Goal: Information Seeking & Learning: Learn about a topic

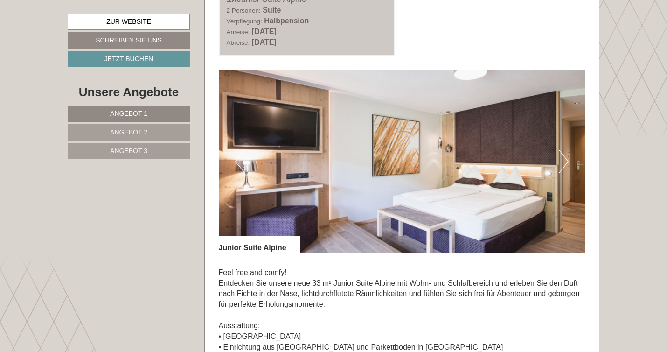
scroll to position [551, 0]
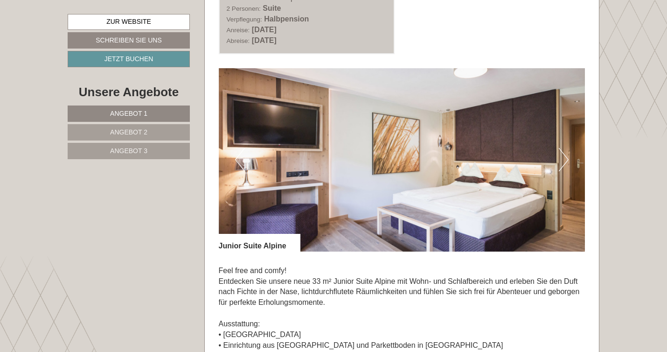
click at [567, 164] on button "Next" at bounding box center [564, 159] width 10 height 23
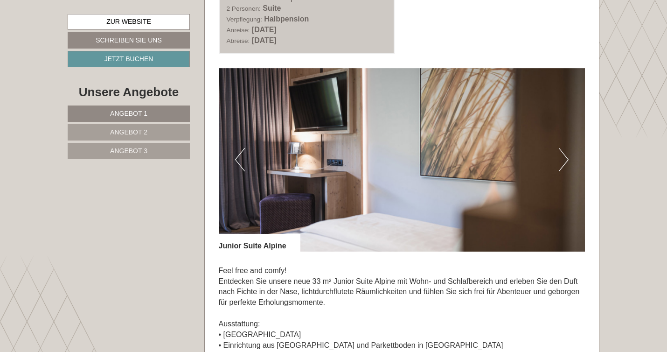
click at [567, 164] on button "Next" at bounding box center [564, 159] width 10 height 23
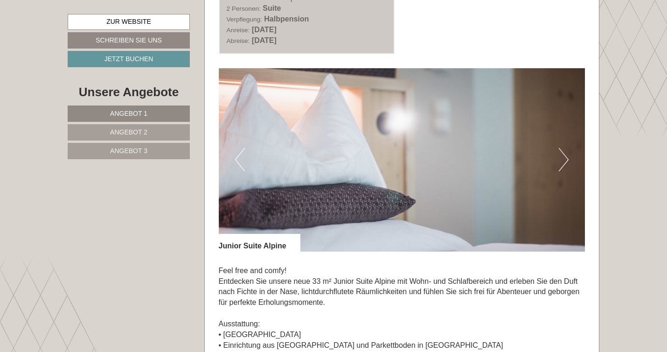
click at [567, 164] on button "Next" at bounding box center [564, 159] width 10 height 23
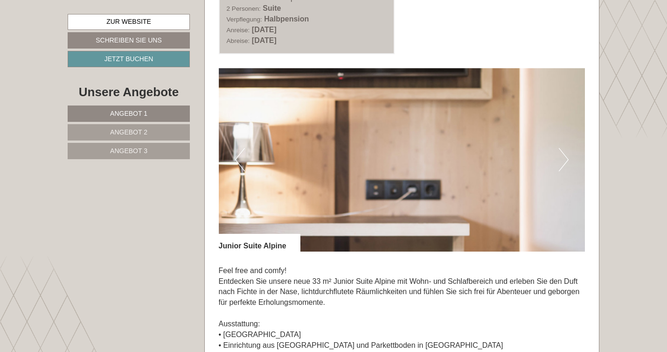
click at [563, 160] on button "Next" at bounding box center [564, 159] width 10 height 23
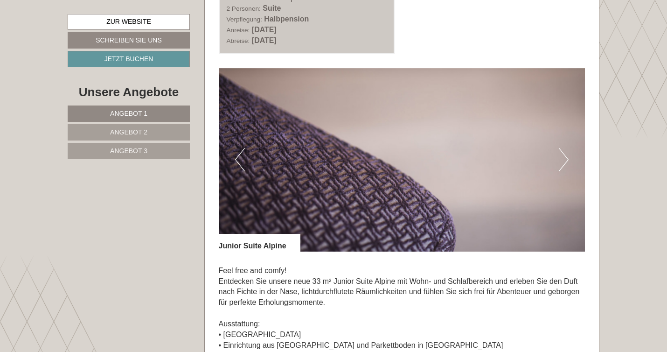
click at [563, 160] on button "Next" at bounding box center [564, 159] width 10 height 23
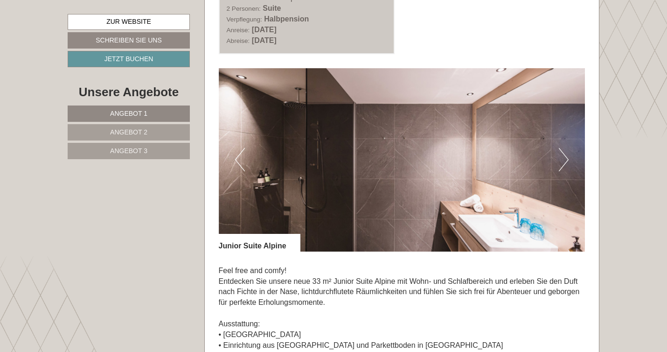
click at [563, 160] on button "Next" at bounding box center [564, 159] width 10 height 23
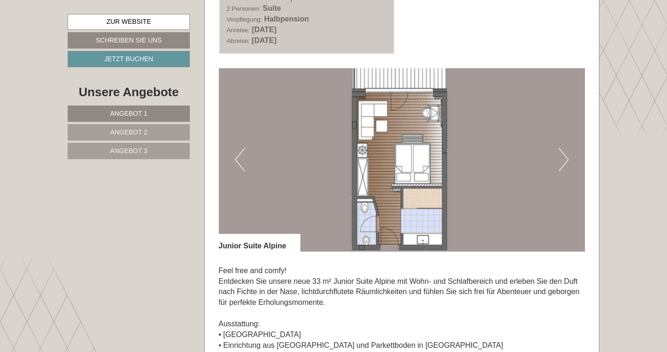
click at [563, 160] on button "Next" at bounding box center [564, 159] width 10 height 23
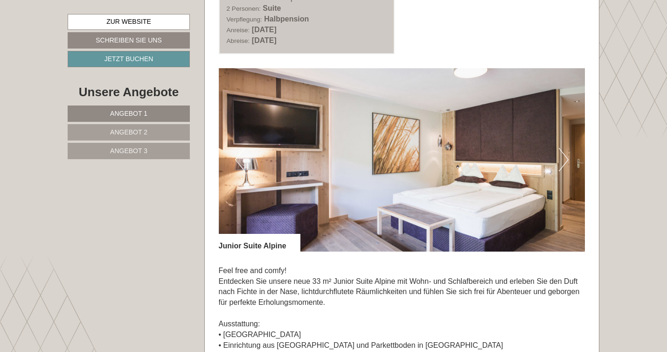
click at [563, 160] on button "Next" at bounding box center [564, 159] width 10 height 23
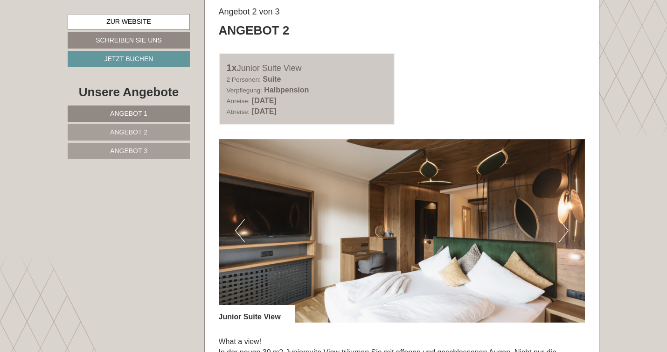
scroll to position [1147, 0]
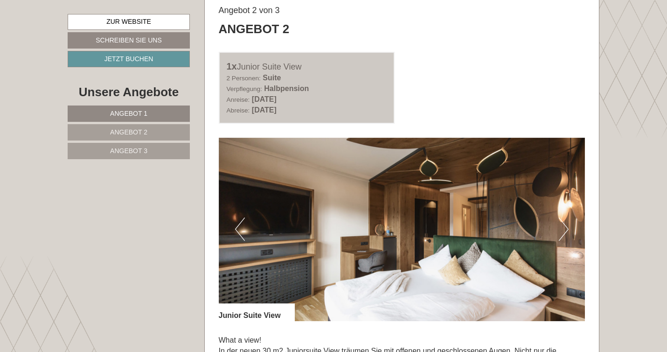
click at [563, 232] on button "Next" at bounding box center [564, 228] width 10 height 23
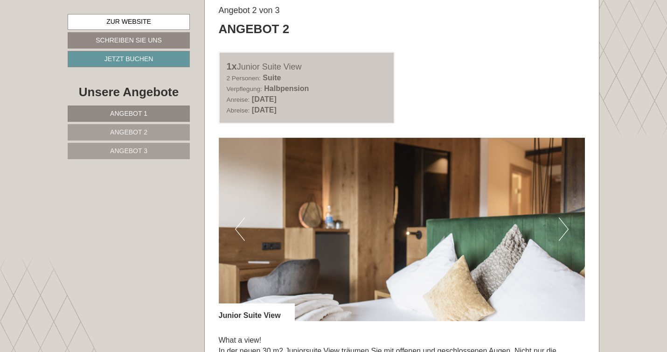
click at [563, 232] on button "Next" at bounding box center [564, 228] width 10 height 23
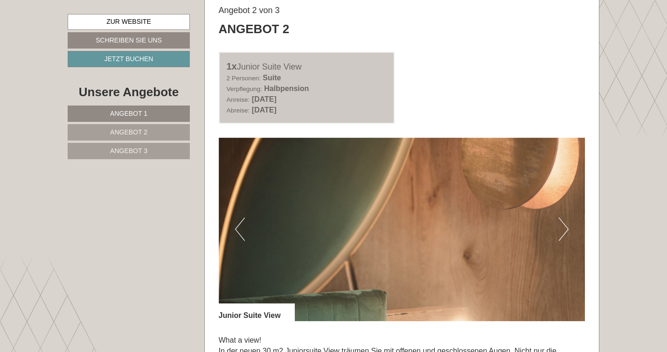
click at [563, 232] on button "Next" at bounding box center [564, 228] width 10 height 23
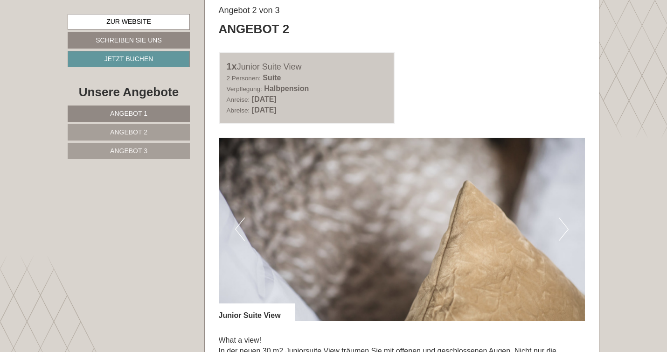
click at [563, 232] on button "Next" at bounding box center [564, 228] width 10 height 23
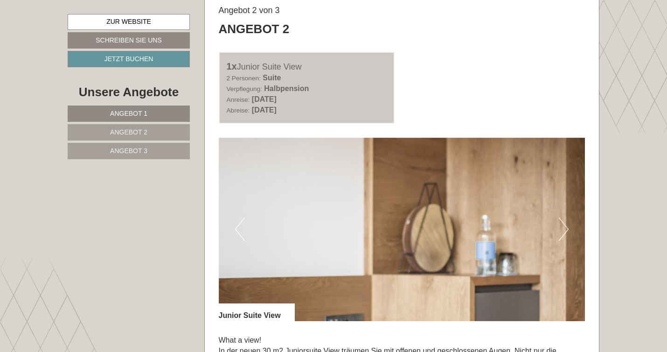
click at [563, 232] on button "Next" at bounding box center [564, 228] width 10 height 23
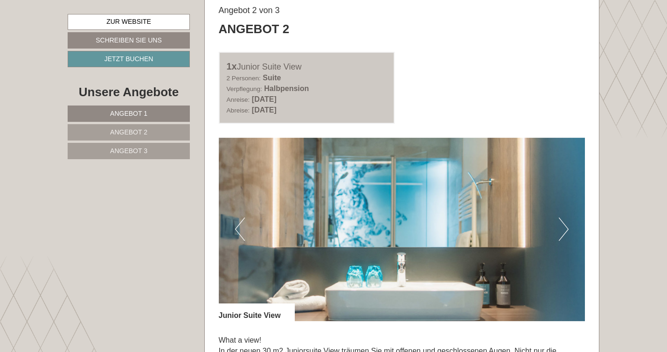
click at [563, 232] on button "Next" at bounding box center [564, 228] width 10 height 23
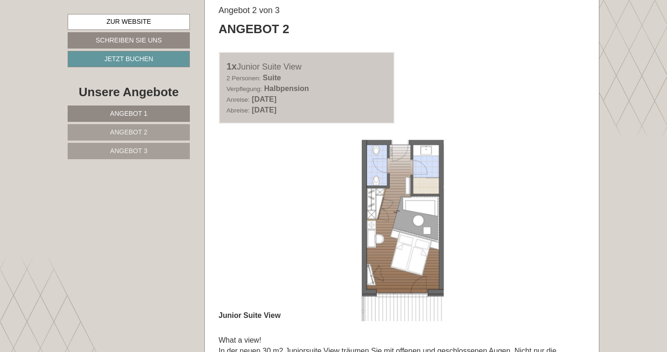
click at [563, 232] on button "Next" at bounding box center [564, 228] width 10 height 23
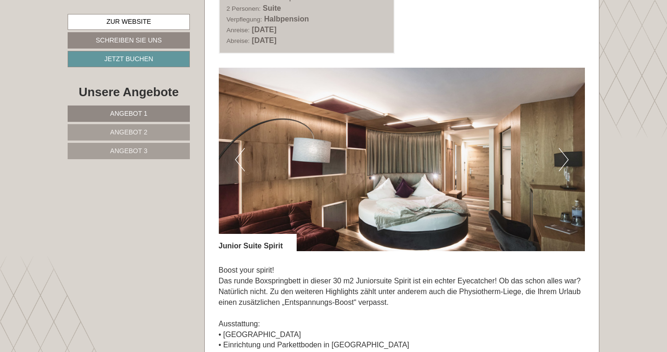
scroll to position [1903, 0]
click at [567, 163] on button "Next" at bounding box center [564, 159] width 10 height 23
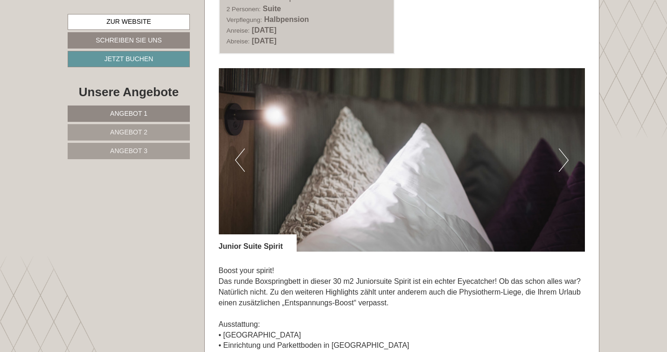
click at [567, 163] on button "Next" at bounding box center [564, 159] width 10 height 23
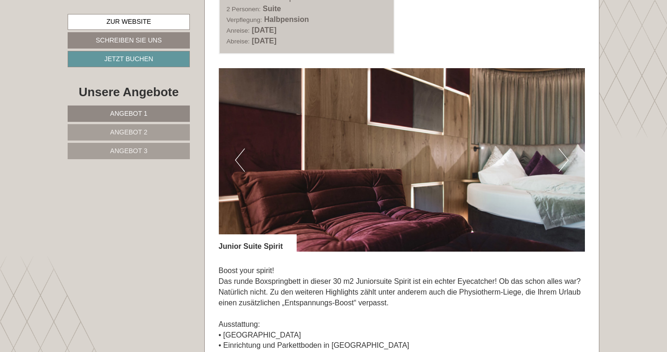
click at [567, 163] on button "Next" at bounding box center [564, 159] width 10 height 23
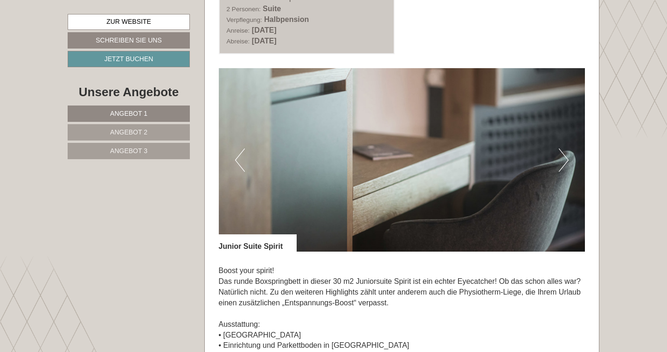
click at [567, 163] on button "Next" at bounding box center [564, 159] width 10 height 23
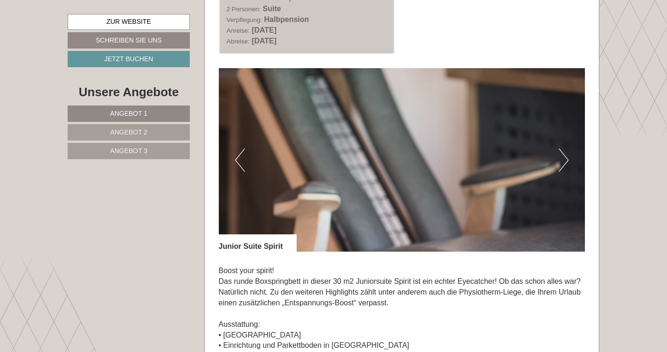
click at [567, 163] on button "Next" at bounding box center [564, 159] width 10 height 23
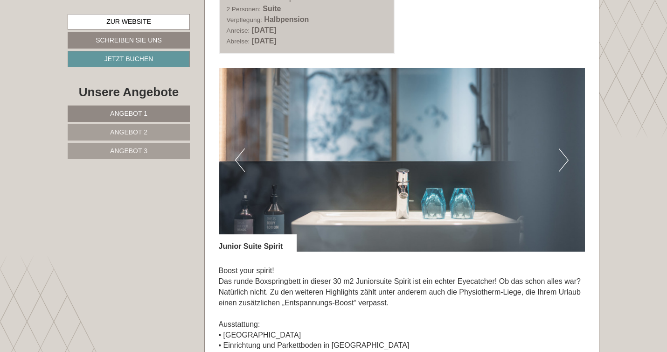
click at [567, 163] on button "Next" at bounding box center [564, 159] width 10 height 23
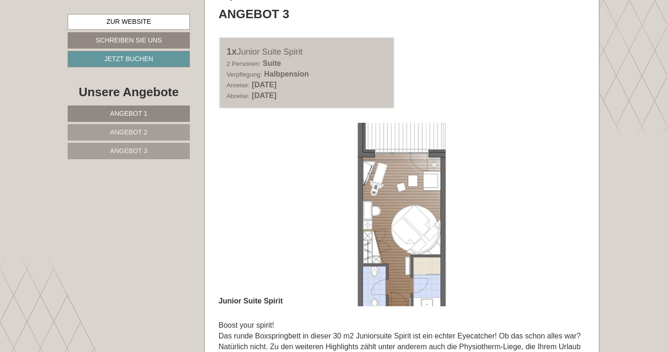
scroll to position [1849, 0]
click at [281, 216] on img at bounding box center [402, 213] width 367 height 183
click at [381, 224] on img at bounding box center [402, 213] width 367 height 183
click at [230, 202] on img at bounding box center [402, 213] width 367 height 183
click at [211, 204] on div "Angebot 3 von 3 Angebot 3 1x Junior Suite Spirit 2 Personen: Suite Verpflegung:…" at bounding box center [402, 305] width 395 height 661
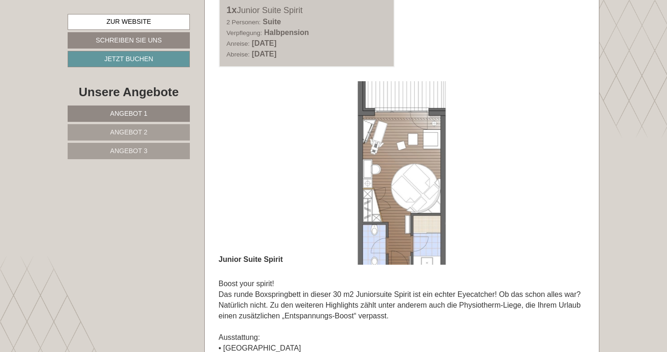
scroll to position [1894, 0]
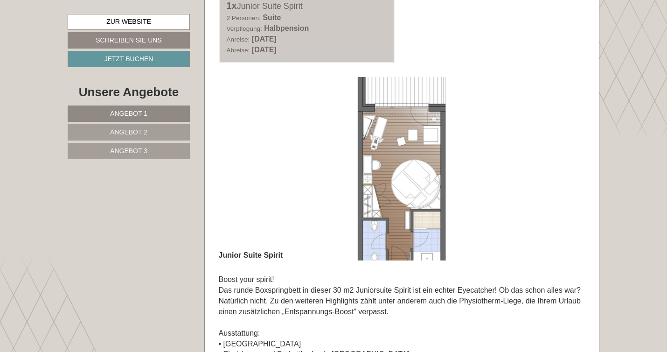
click at [421, 202] on img at bounding box center [402, 168] width 367 height 183
click at [503, 185] on img at bounding box center [402, 168] width 367 height 183
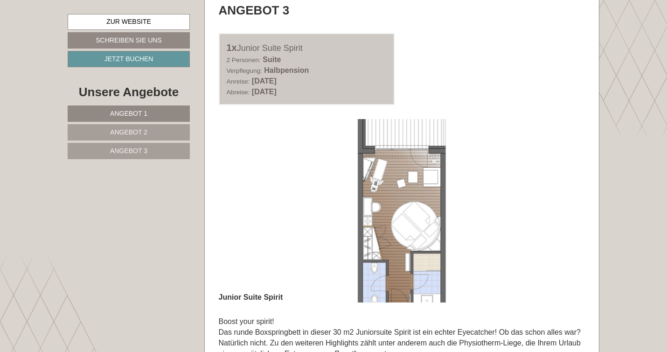
scroll to position [1870, 0]
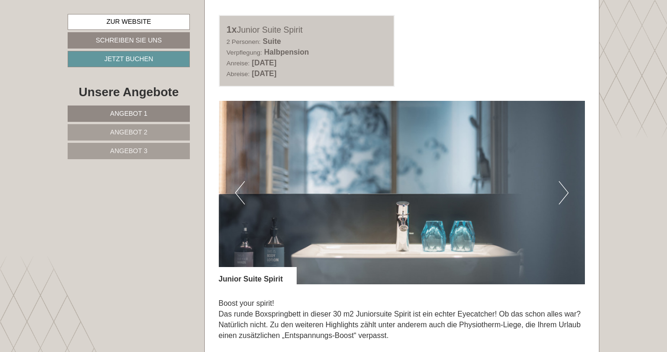
click at [236, 193] on button "Previous" at bounding box center [240, 192] width 10 height 23
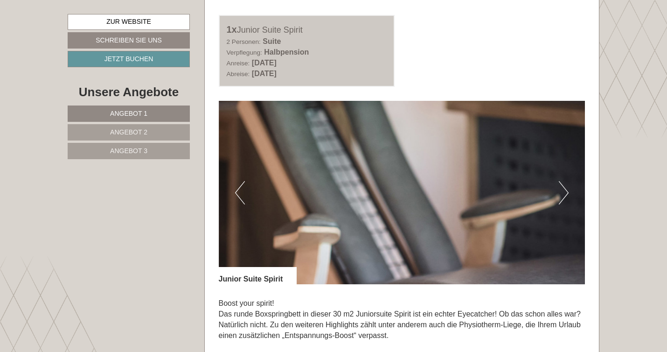
click at [236, 193] on button "Previous" at bounding box center [240, 192] width 10 height 23
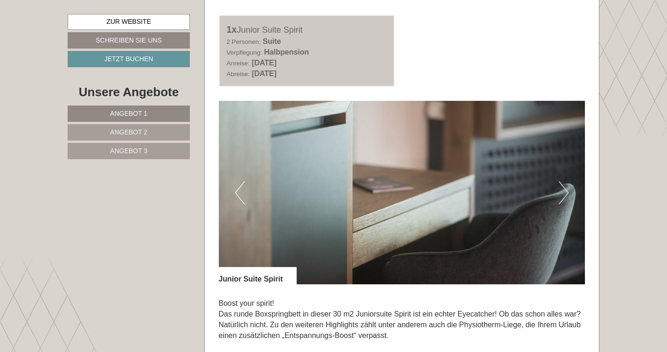
click at [236, 193] on button "Previous" at bounding box center [240, 192] width 10 height 23
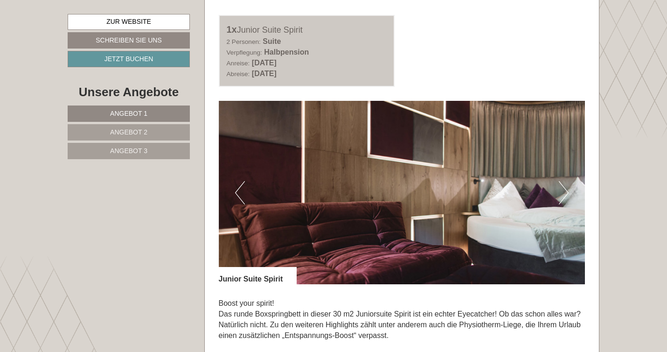
click at [236, 193] on button "Previous" at bounding box center [240, 192] width 10 height 23
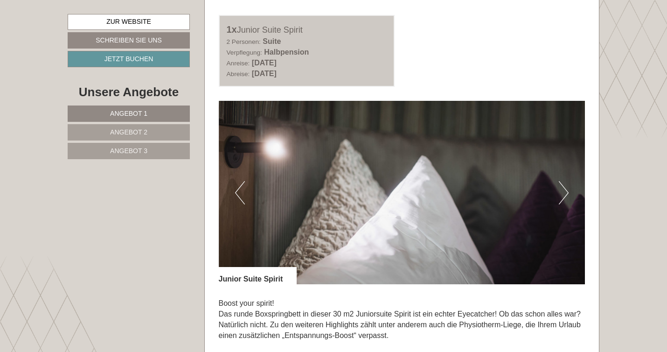
click at [236, 193] on button "Previous" at bounding box center [240, 192] width 10 height 23
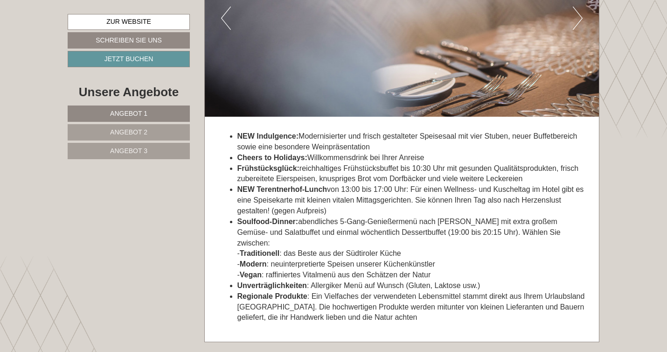
scroll to position [2790, 0]
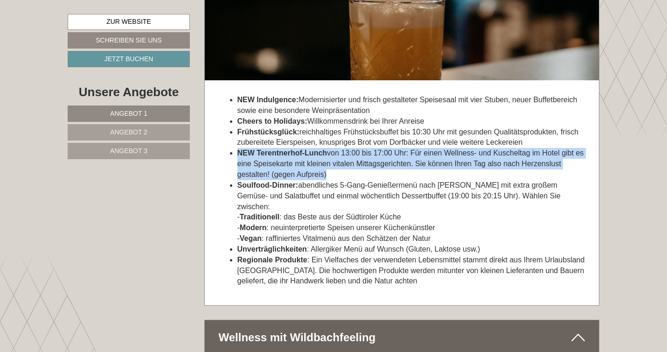
drag, startPoint x: 237, startPoint y: 153, endPoint x: 385, endPoint y: 176, distance: 149.8
click at [385, 176] on li "NEW Terentnerhof-Lunch von 13:00 bis 17:00 Uhr: Für einen Wellness- und Kuschel…" at bounding box center [411, 164] width 348 height 32
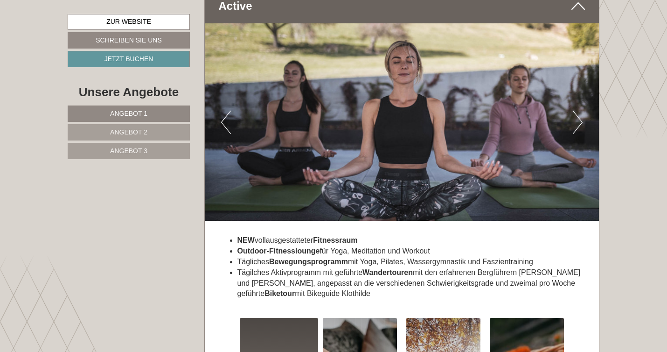
scroll to position [3577, 0]
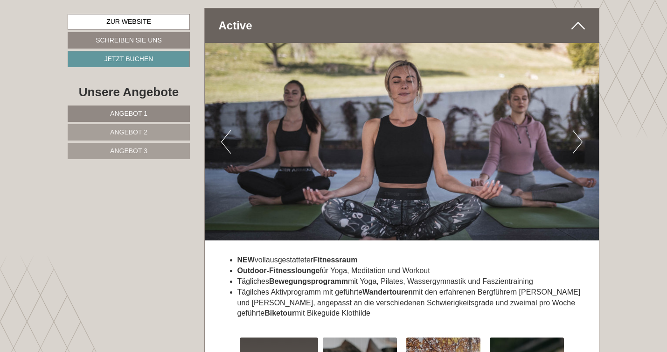
click at [584, 133] on img at bounding box center [402, 141] width 395 height 197
click at [577, 131] on button "Next" at bounding box center [578, 141] width 10 height 23
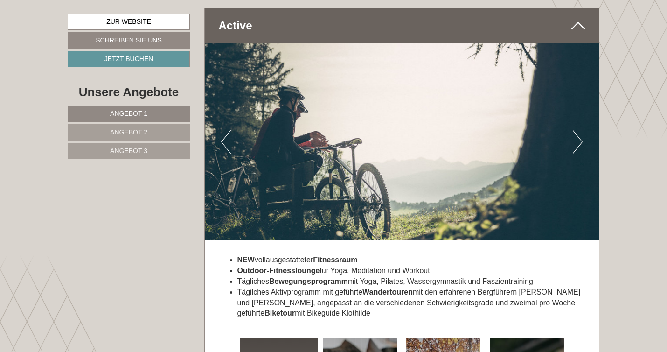
click at [577, 131] on button "Next" at bounding box center [578, 141] width 10 height 23
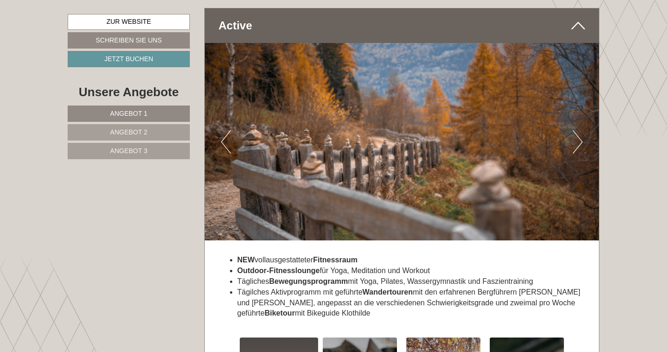
click at [577, 131] on button "Next" at bounding box center [578, 141] width 10 height 23
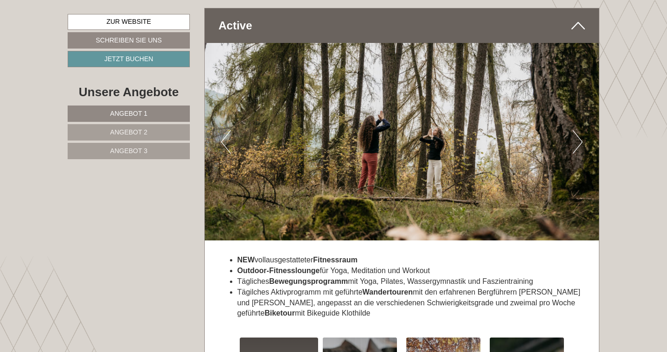
click at [577, 131] on button "Next" at bounding box center [578, 141] width 10 height 23
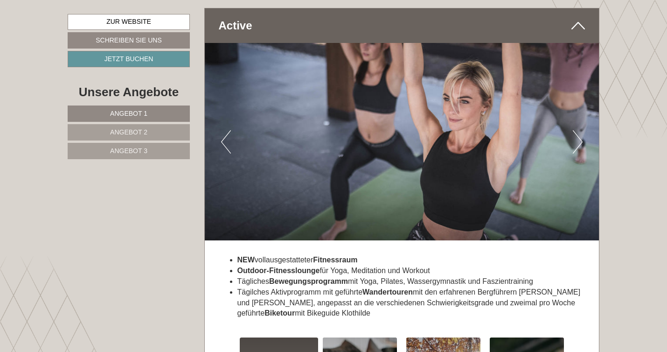
click at [577, 131] on button "Next" at bounding box center [578, 141] width 10 height 23
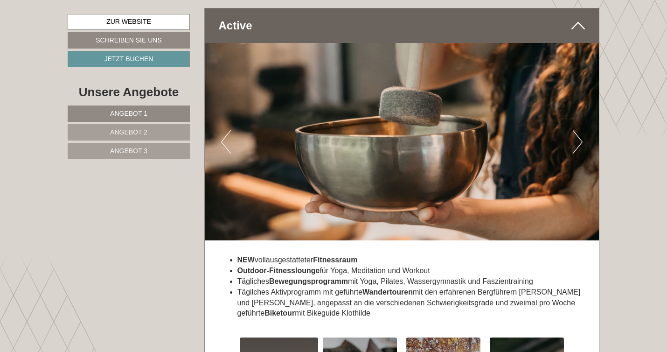
click at [577, 131] on button "Next" at bounding box center [578, 141] width 10 height 23
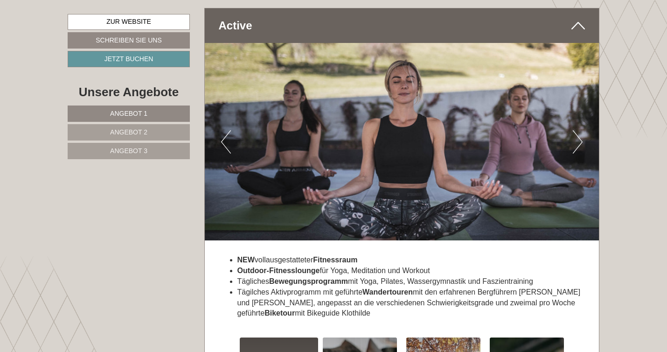
click at [577, 131] on button "Next" at bounding box center [578, 141] width 10 height 23
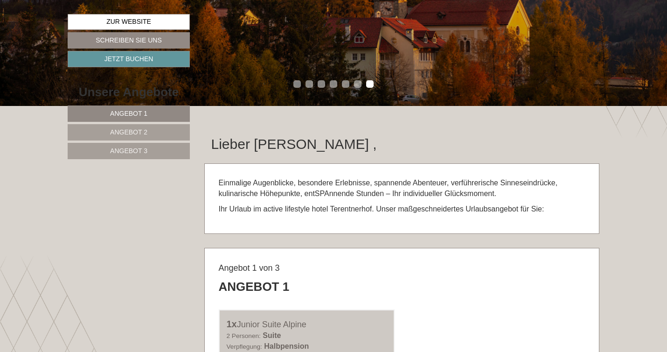
scroll to position [196, 0]
